Goal: Information Seeking & Learning: Learn about a topic

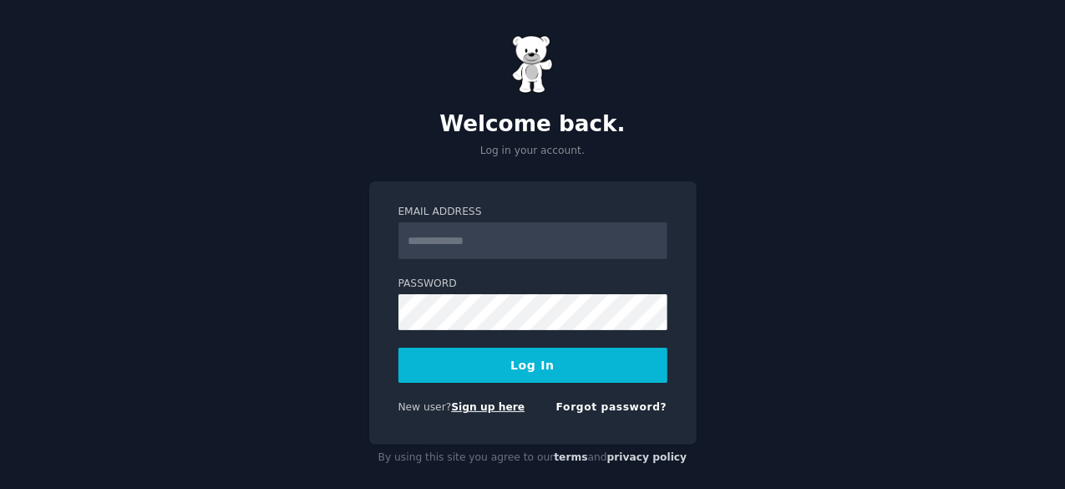
click at [466, 401] on link "Sign up here" at bounding box center [487, 407] width 73 height 12
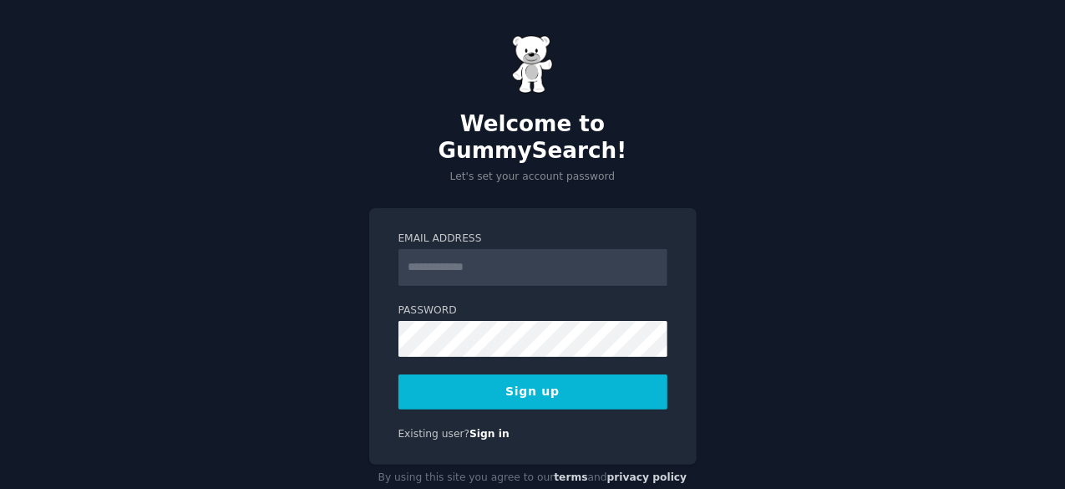
click at [478, 249] on input "Email Address" at bounding box center [532, 267] width 269 height 37
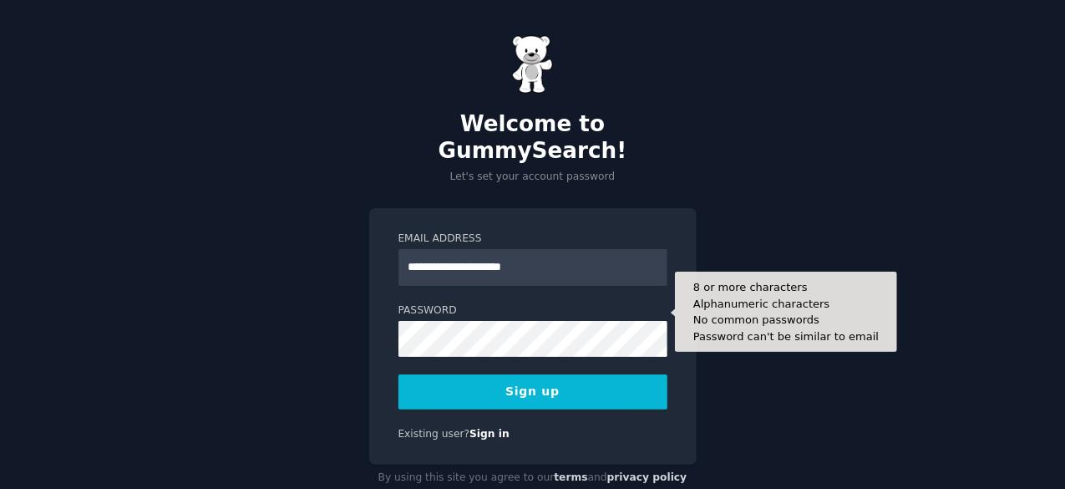
type input "**********"
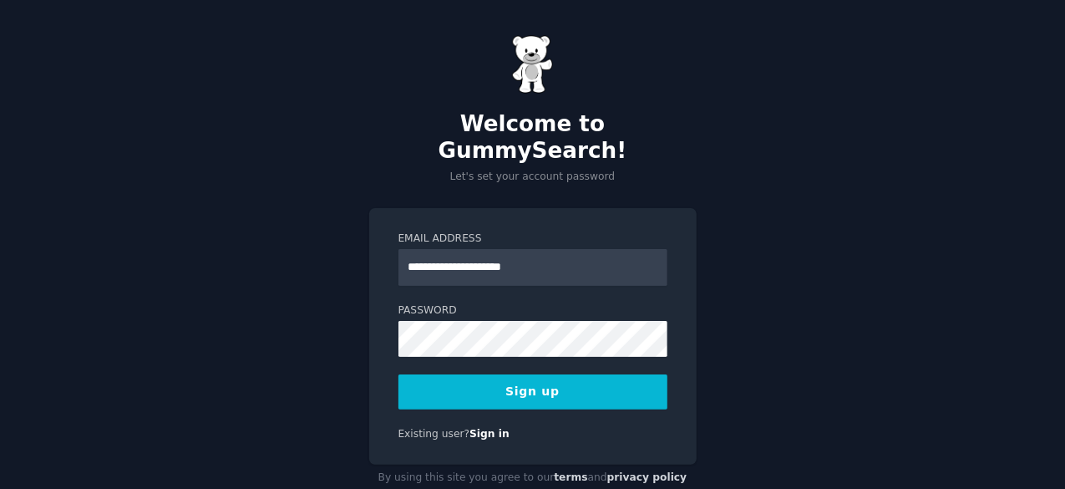
click at [519, 374] on button "Sign up" at bounding box center [532, 391] width 269 height 35
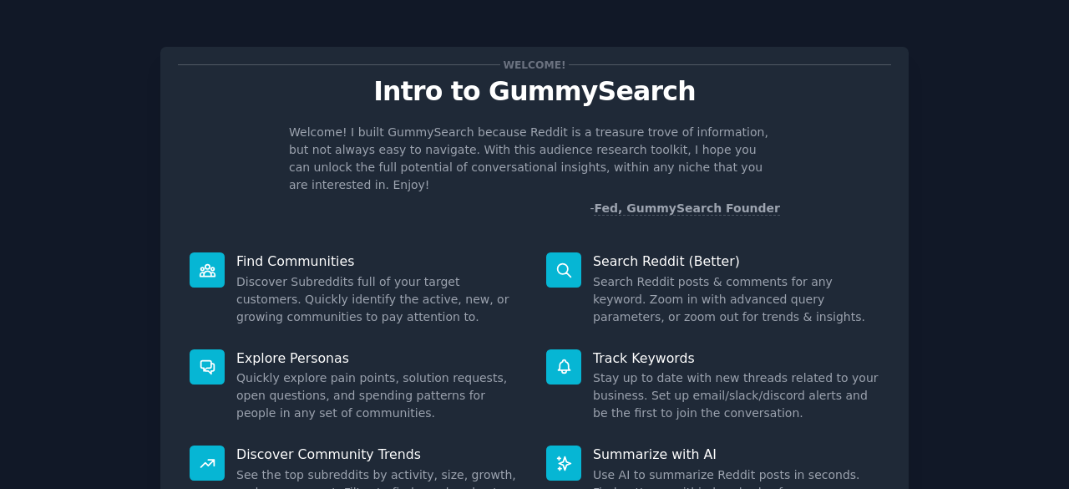
scroll to position [164, 0]
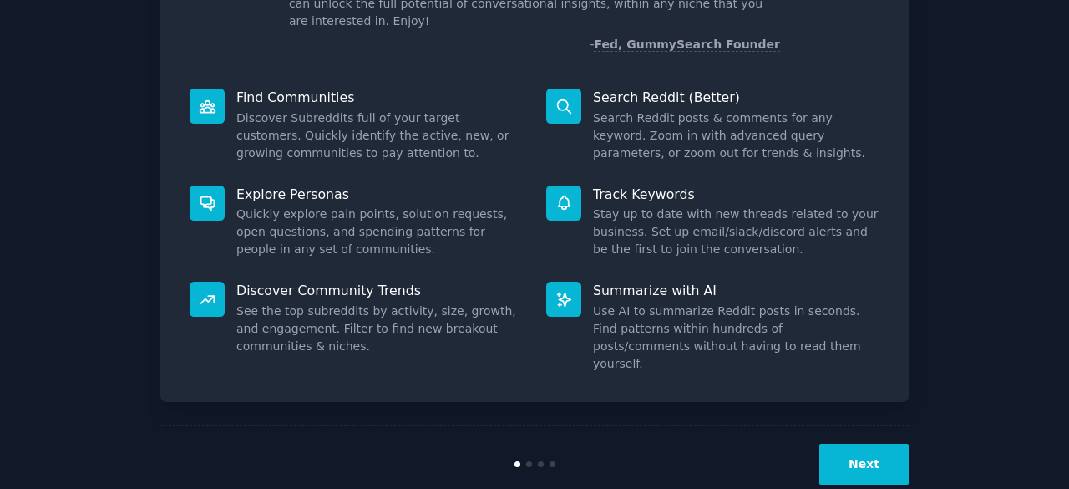
click at [845, 443] on button "Next" at bounding box center [863, 463] width 89 height 41
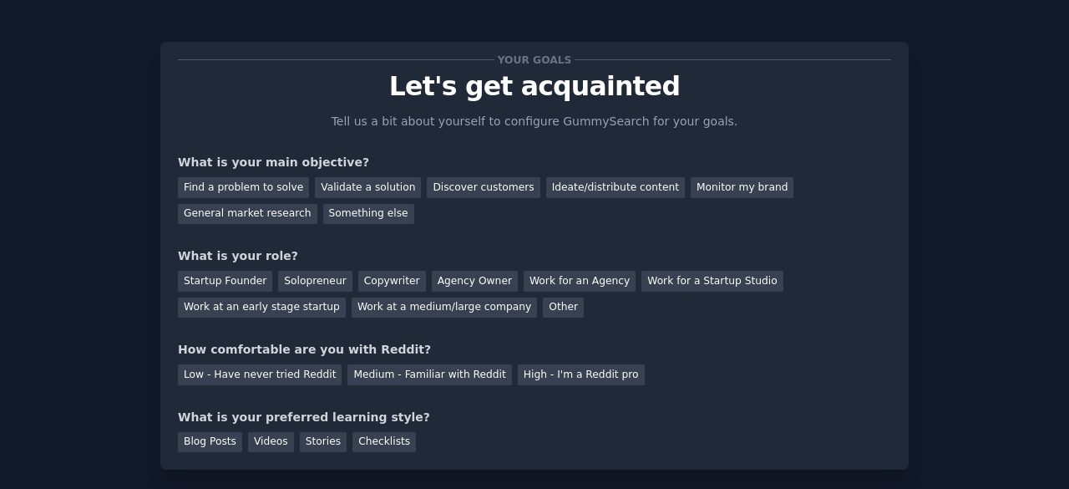
scroll to position [3, 0]
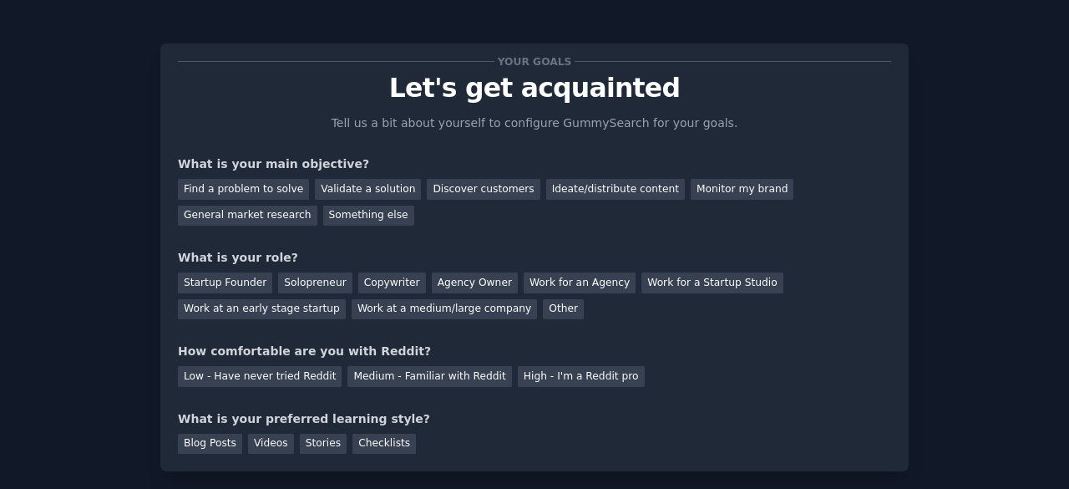
click at [236, 202] on div "Find a problem to solve Validate a solution Discover customers Ideate/distribut…" at bounding box center [534, 199] width 713 height 53
click at [323, 213] on div "Something else" at bounding box center [368, 215] width 91 height 21
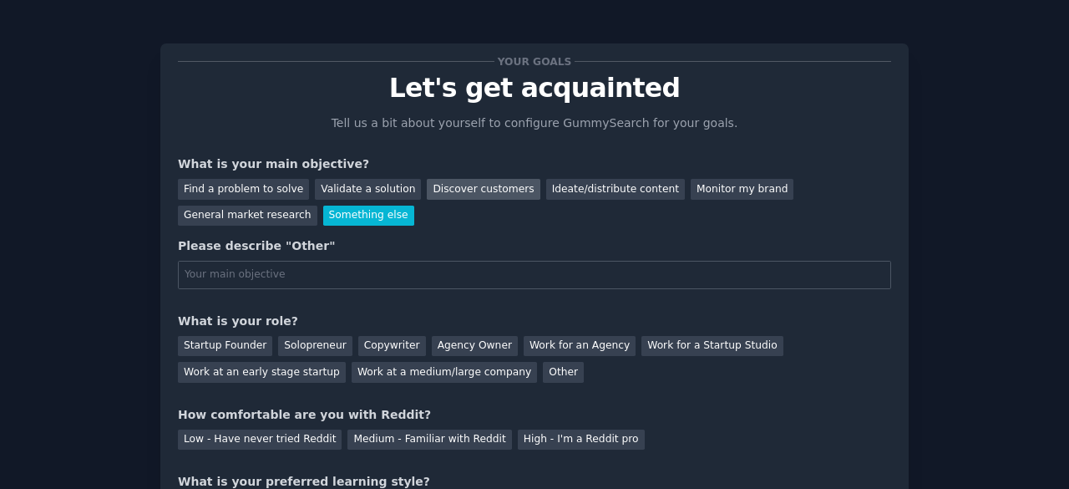
click at [489, 196] on div "Discover customers" at bounding box center [483, 189] width 113 height 21
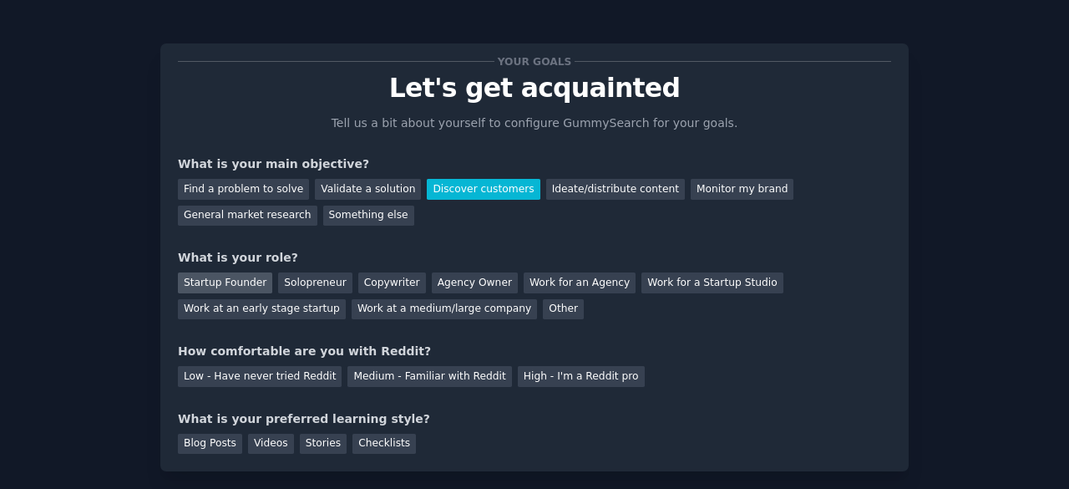
click at [229, 276] on div "Startup Founder" at bounding box center [225, 282] width 94 height 21
click at [211, 368] on div "Low - Have never tried Reddit" at bounding box center [260, 376] width 164 height 21
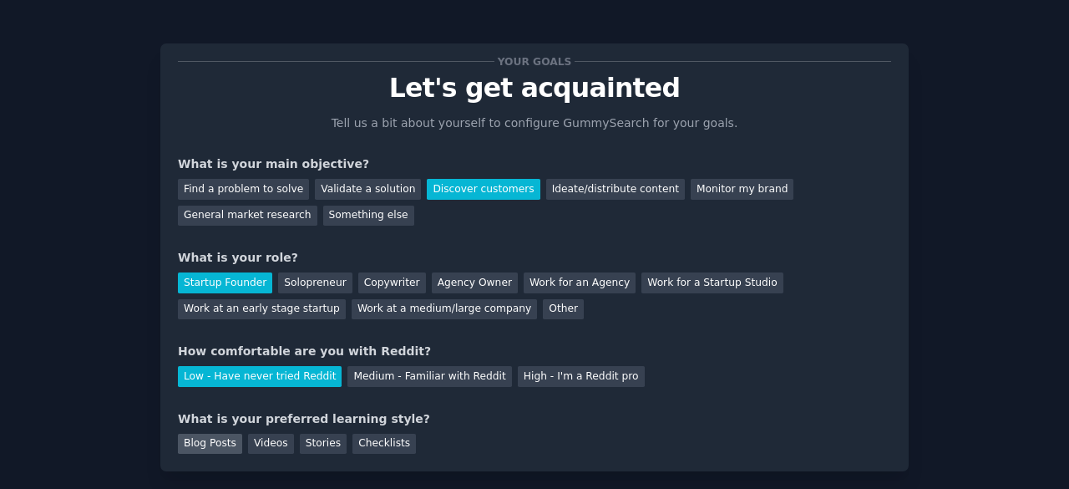
click at [208, 444] on div "Blog Posts" at bounding box center [210, 443] width 64 height 21
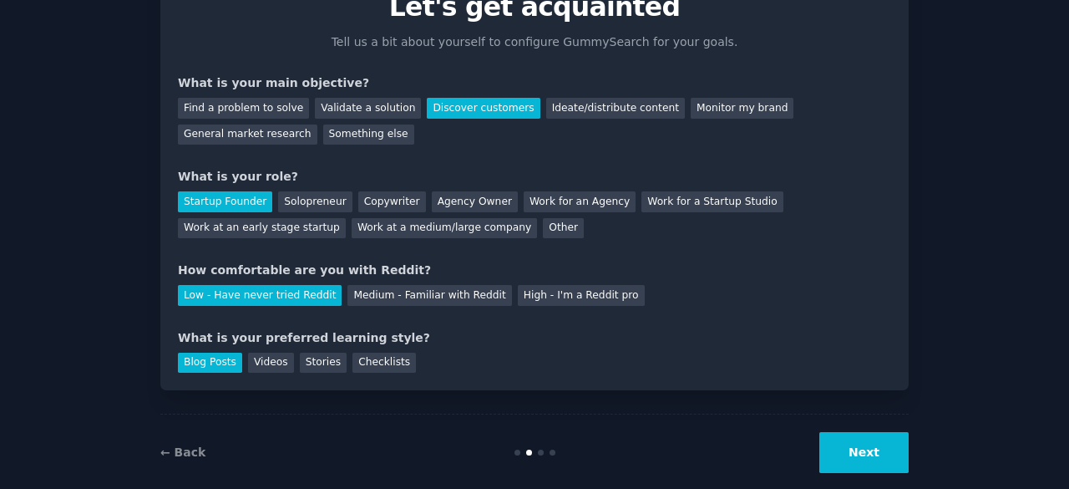
scroll to position [109, 0]
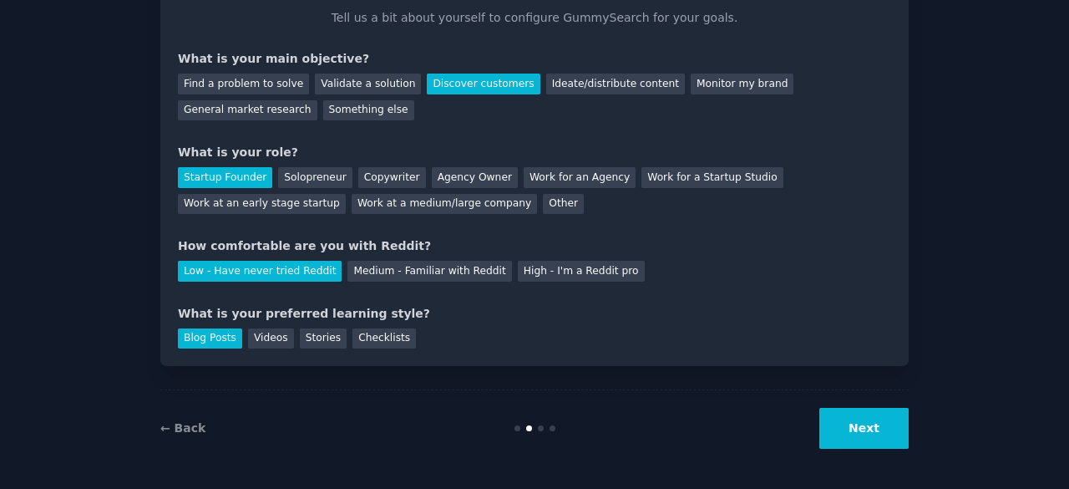
click at [884, 420] on button "Next" at bounding box center [863, 428] width 89 height 41
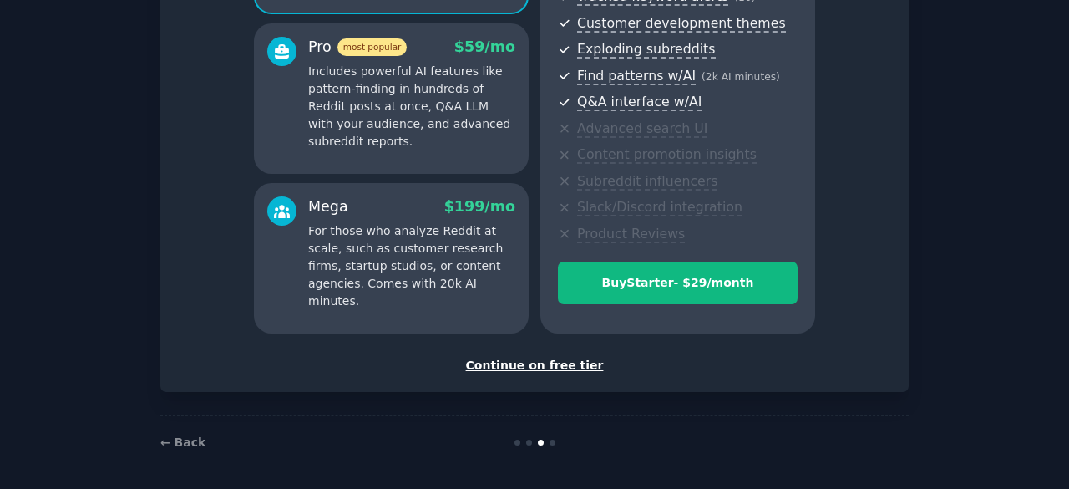
scroll to position [286, 0]
click at [553, 368] on div "Continue on free tier" at bounding box center [534, 366] width 713 height 18
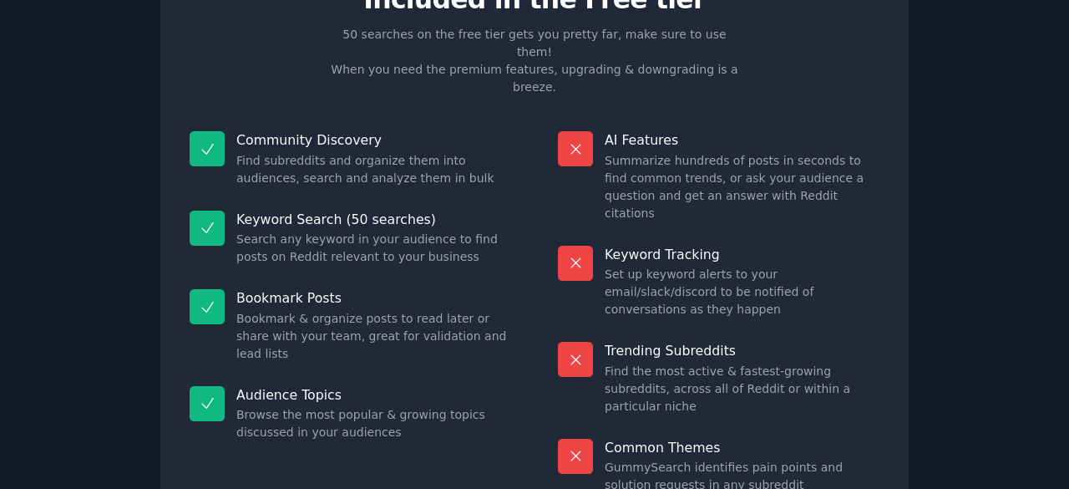
scroll to position [160, 0]
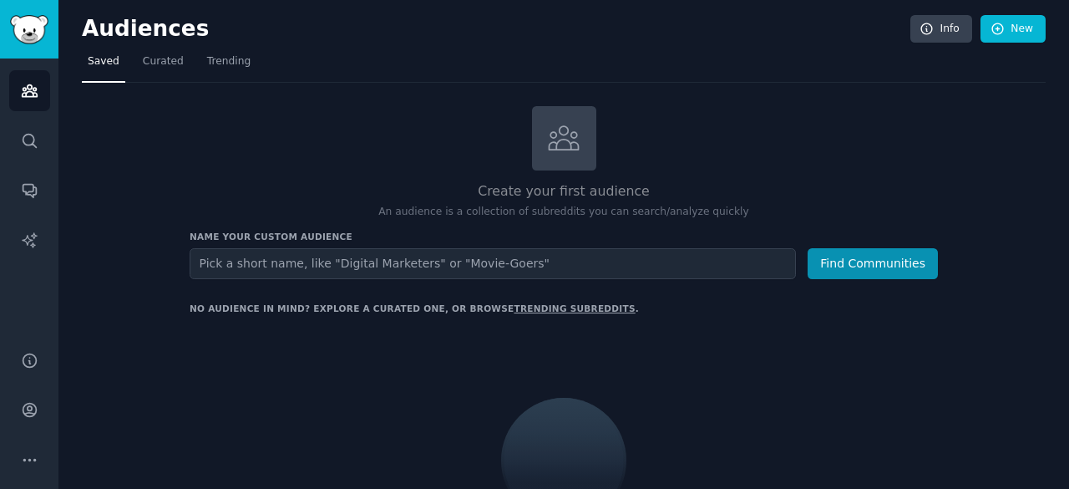
click at [350, 250] on input "text" at bounding box center [493, 263] width 606 height 31
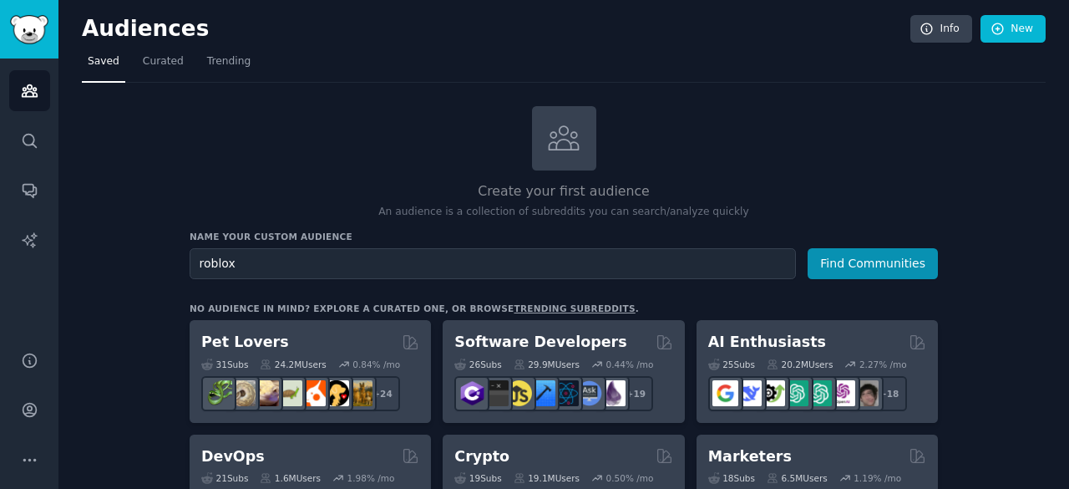
type input "roblox"
click at [808, 248] on button "Find Communities" at bounding box center [873, 263] width 130 height 31
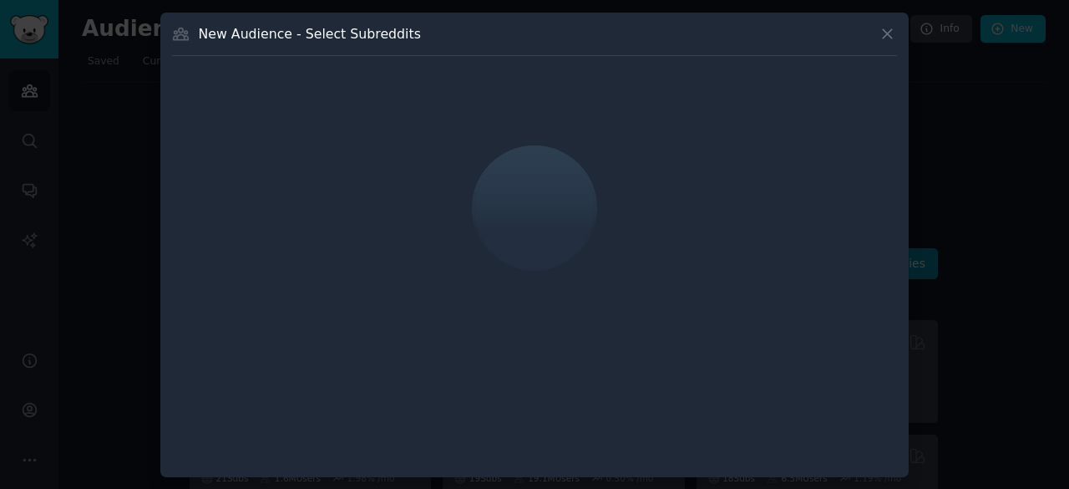
click at [885, 35] on icon at bounding box center [887, 33] width 9 height 9
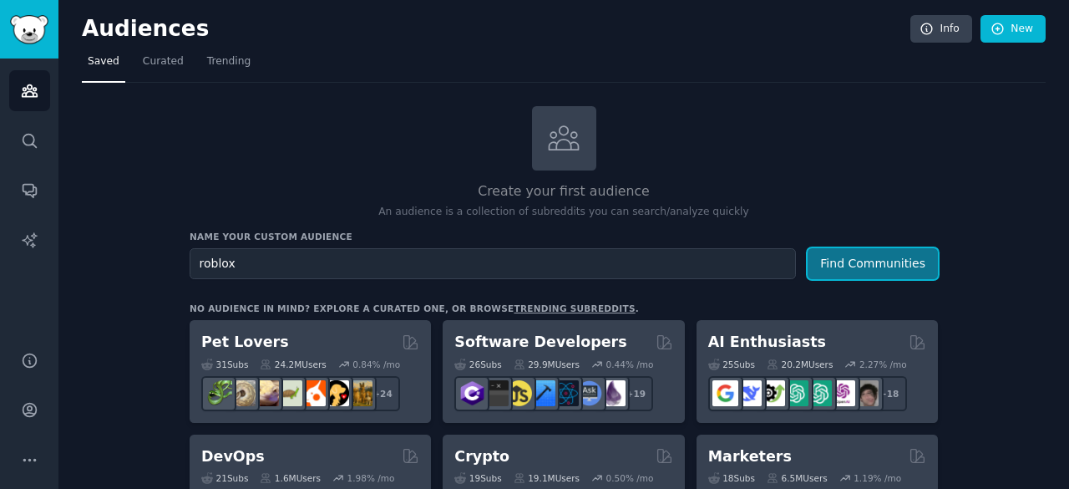
click at [885, 270] on button "Find Communities" at bounding box center [873, 263] width 130 height 31
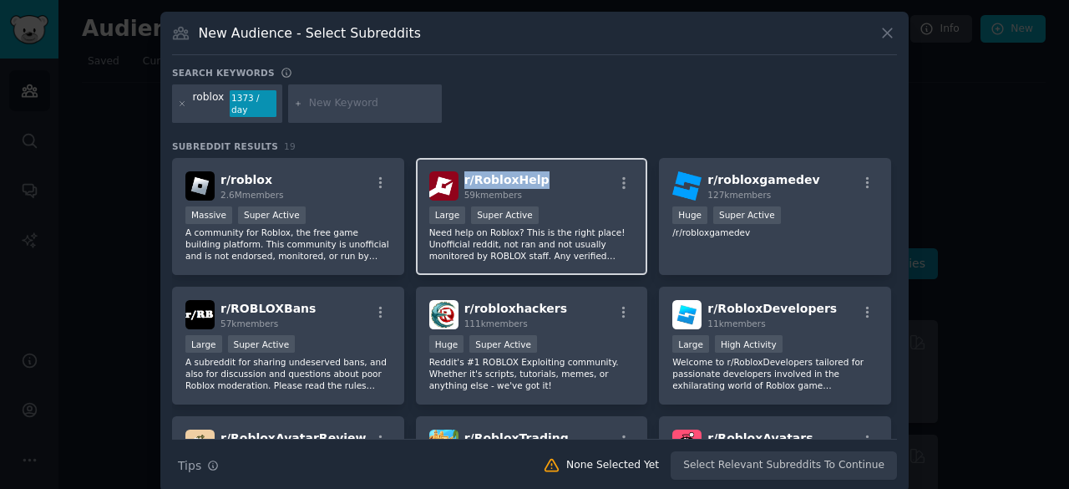
drag, startPoint x: 543, startPoint y: 169, endPoint x: 460, endPoint y: 167, distance: 82.7
click at [460, 171] on div "r/ RobloxHelp 59k members" at bounding box center [531, 185] width 205 height 29
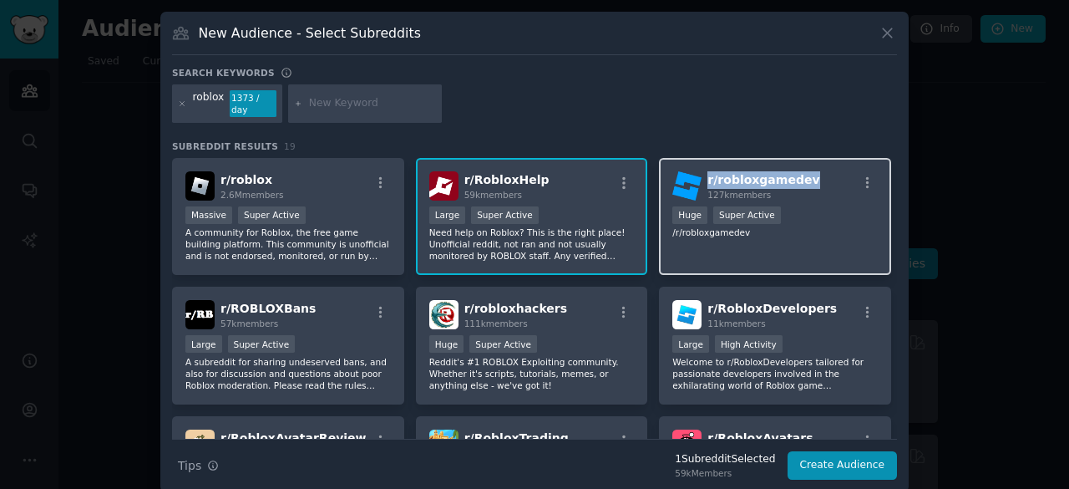
drag, startPoint x: 805, startPoint y: 158, endPoint x: 704, endPoint y: 161, distance: 101.1
click at [704, 171] on div "r/ robloxgamedev 127k members" at bounding box center [774, 185] width 205 height 29
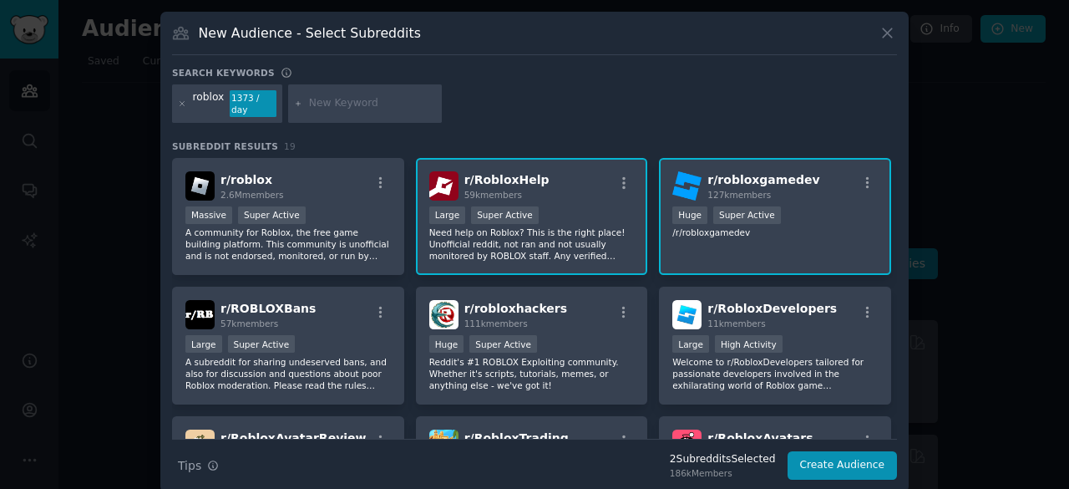
drag, startPoint x: 628, startPoint y: 93, endPoint x: 404, endPoint y: 215, distance: 255.3
click at [404, 215] on div "Search keywords roblox 1373 / day Subreddit Results 19 r/ roblox 2.6M members 1…" at bounding box center [534, 273] width 725 height 413
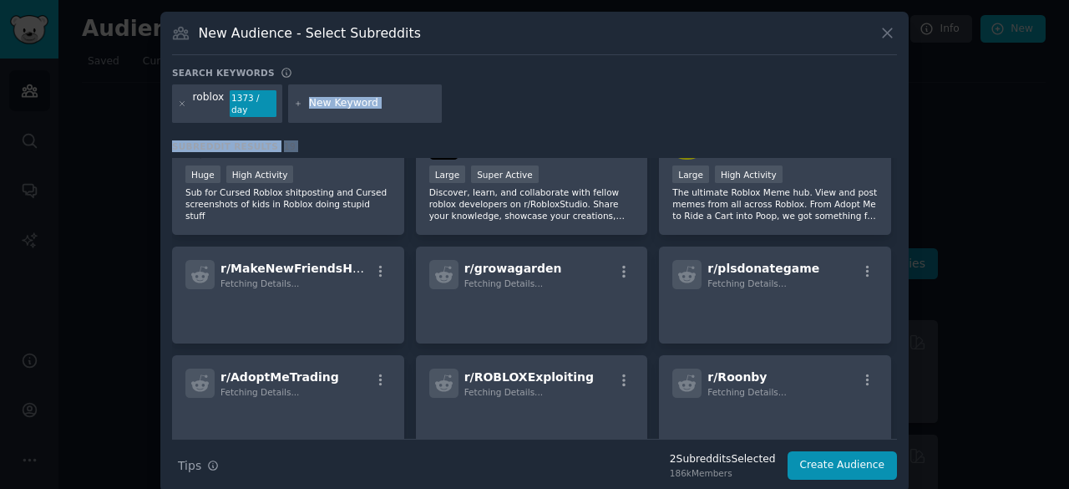
scroll to position [511, 0]
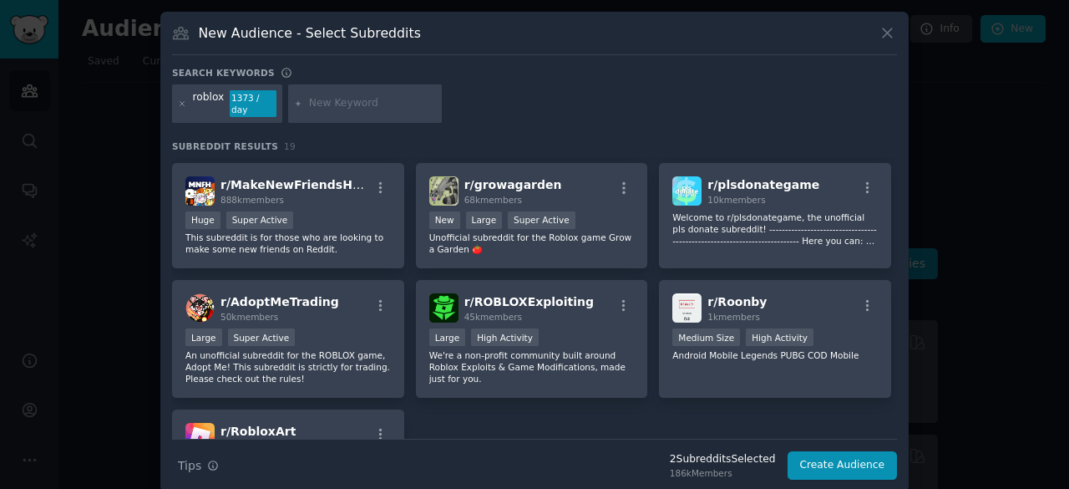
click at [156, 347] on div at bounding box center [534, 244] width 1069 height 489
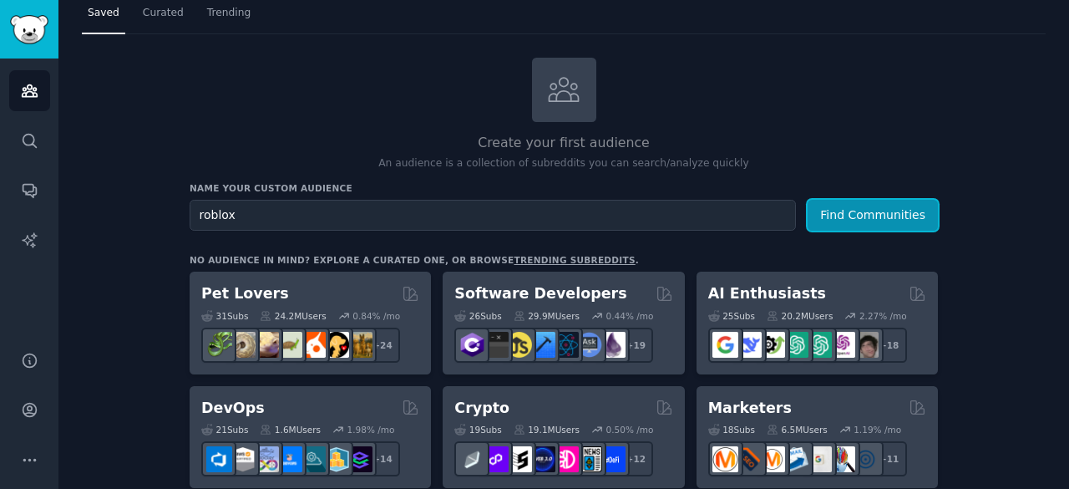
scroll to position [49, 0]
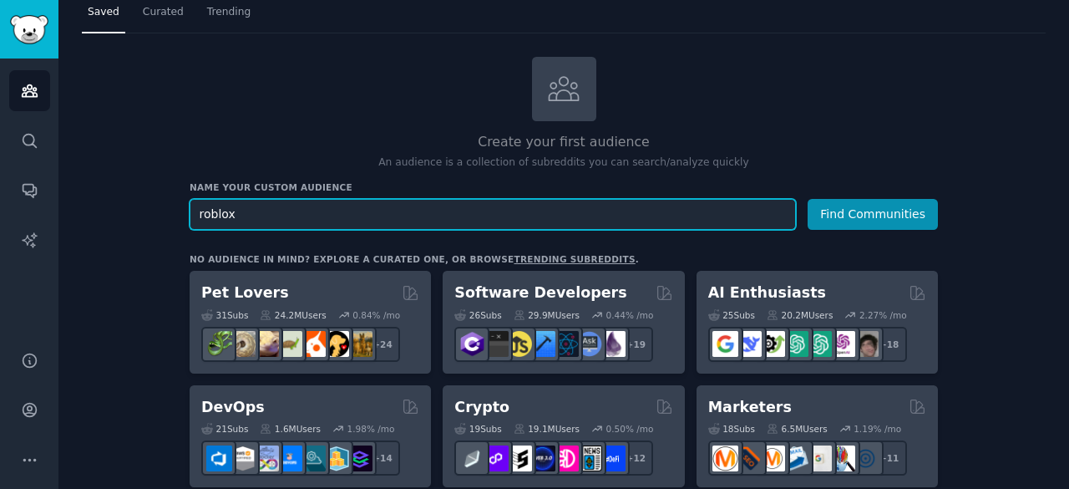
click at [417, 220] on input "roblox" at bounding box center [493, 214] width 606 height 31
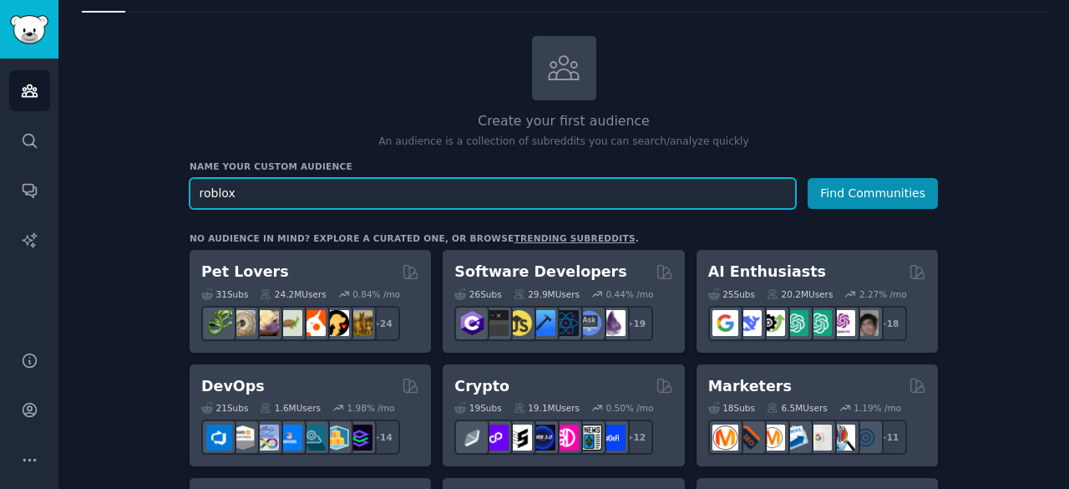
scroll to position [54, 0]
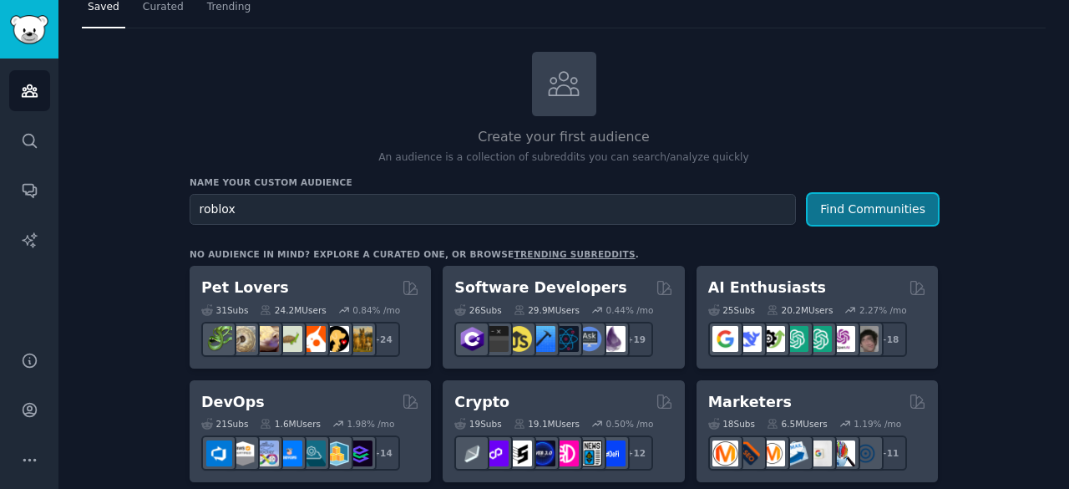
click at [870, 200] on button "Find Communities" at bounding box center [873, 209] width 130 height 31
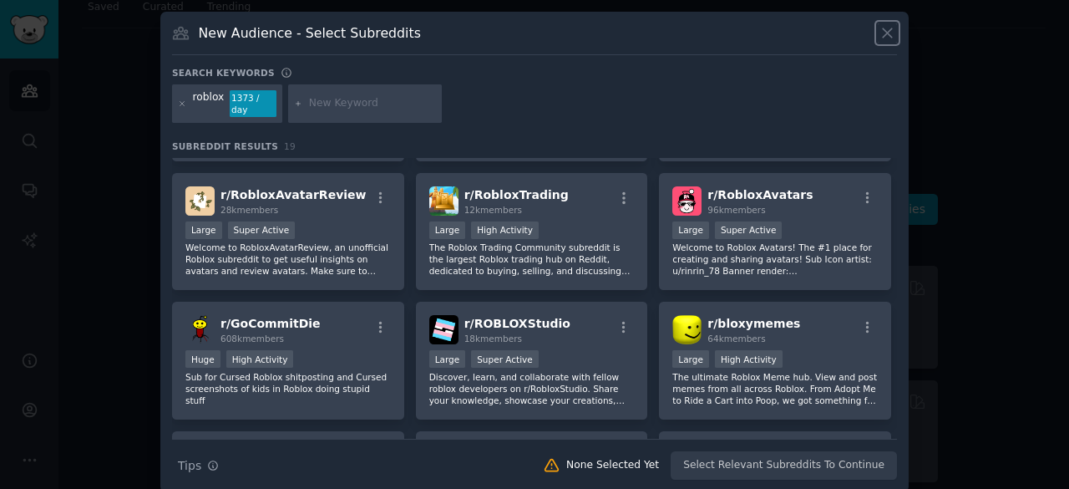
scroll to position [255, 0]
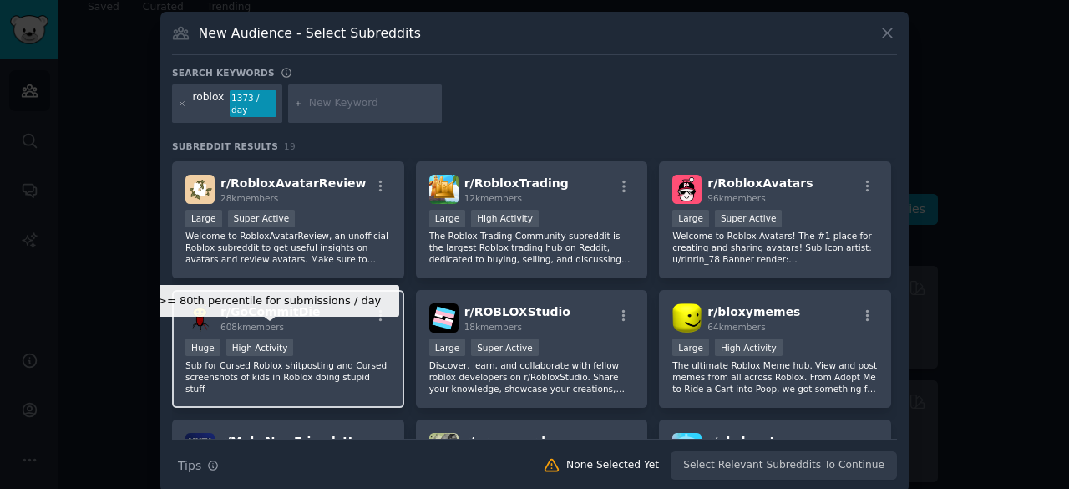
click at [266, 342] on div "High Activity" at bounding box center [260, 347] width 68 height 18
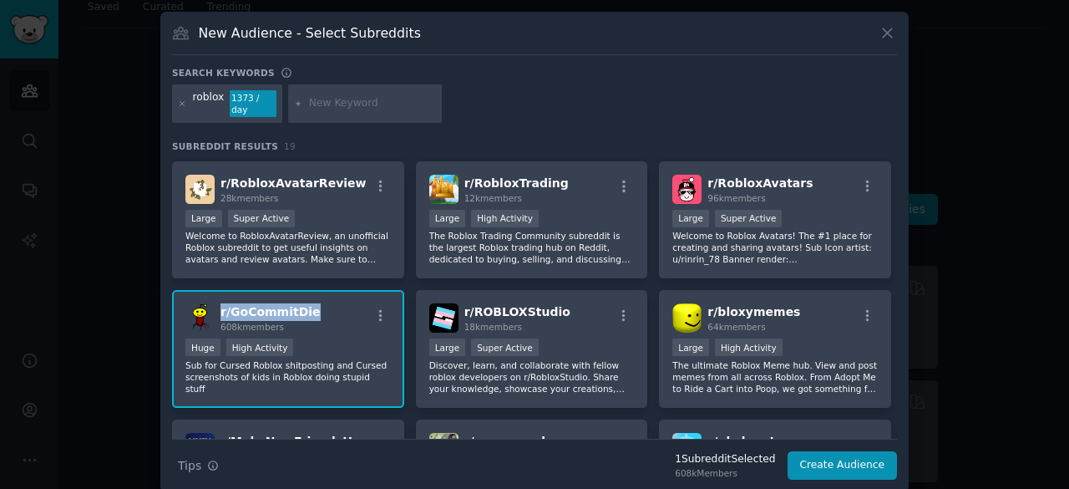
drag, startPoint x: 321, startPoint y: 301, endPoint x: 219, endPoint y: 297, distance: 102.0
click at [219, 303] on div "r/ GoCommitDie 608k members" at bounding box center [287, 317] width 205 height 29
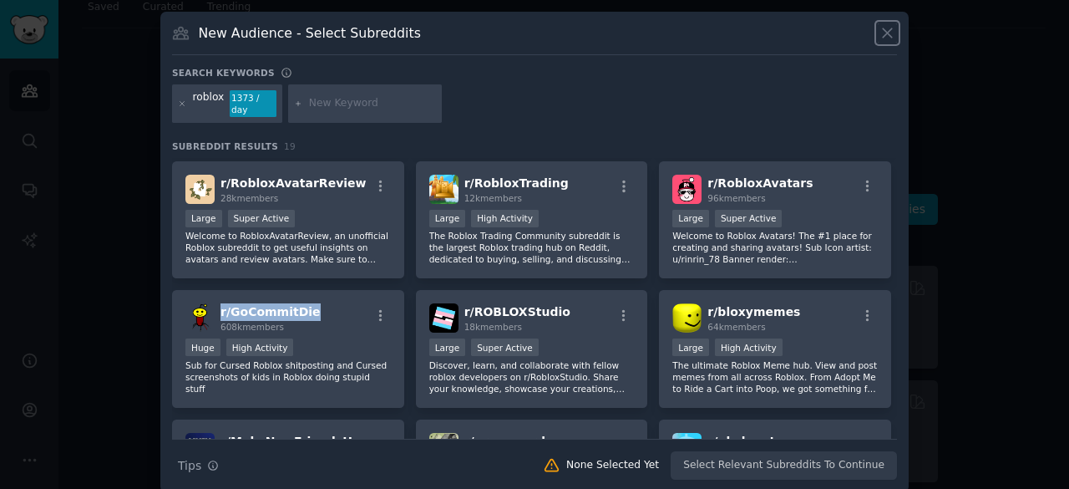
click at [879, 36] on icon at bounding box center [888, 33] width 18 height 18
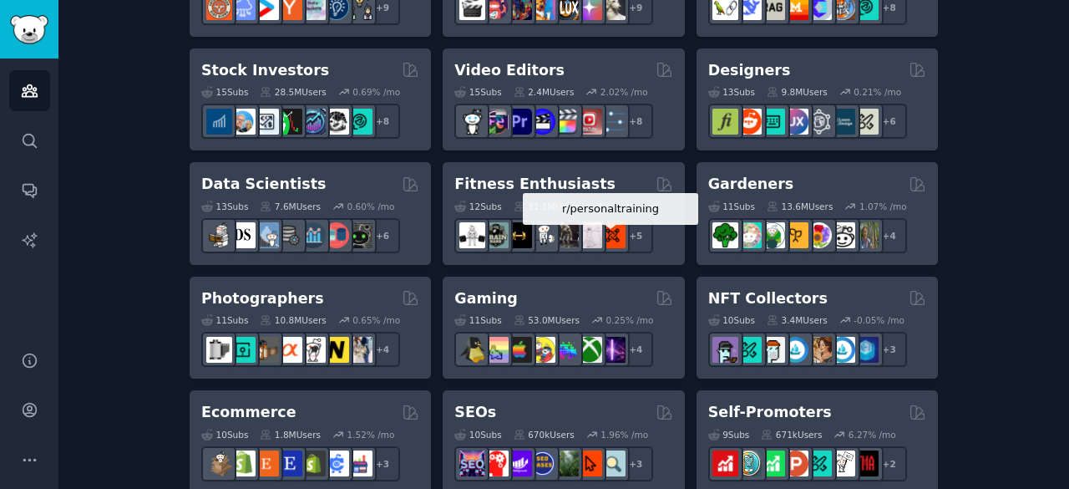
scroll to position [615, 0]
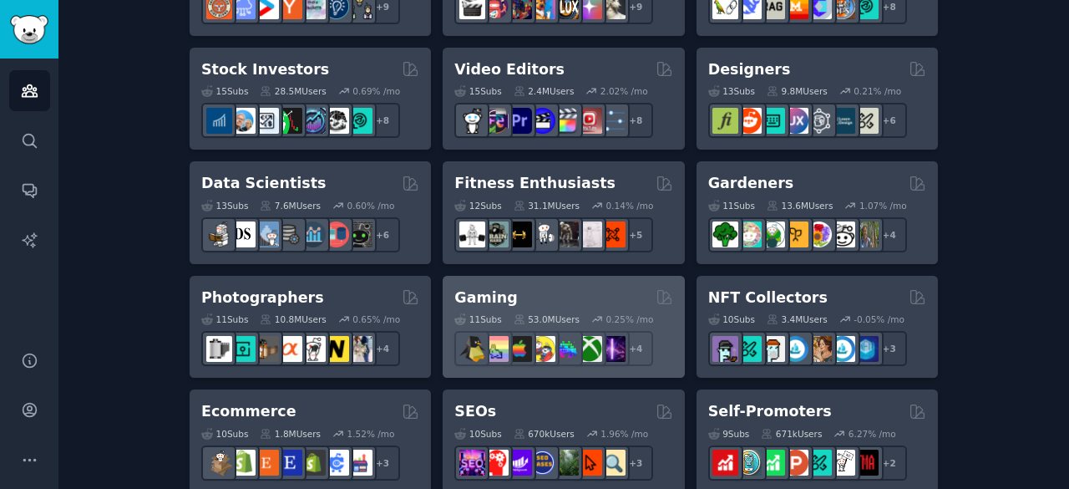
click at [563, 296] on div "Gaming" at bounding box center [563, 297] width 218 height 21
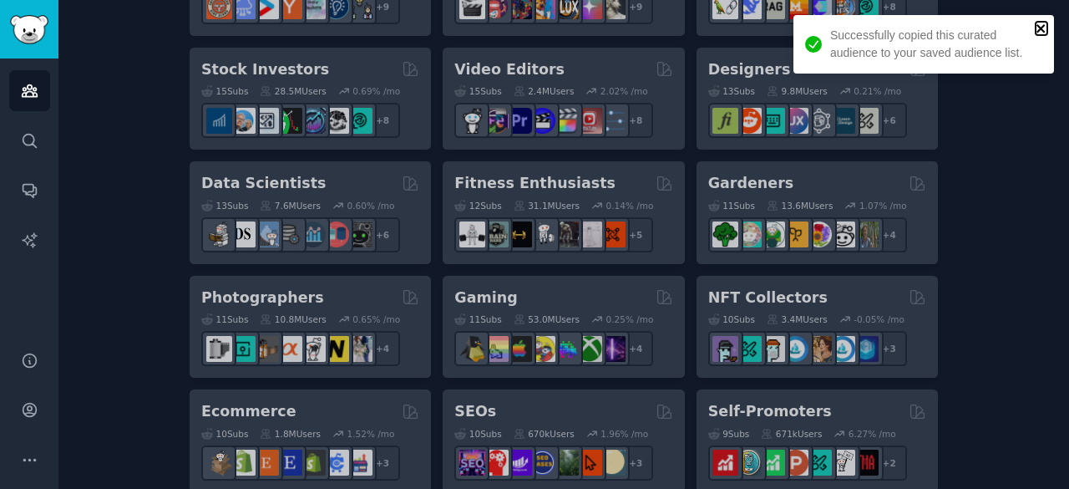
click at [1040, 24] on icon "close" at bounding box center [1042, 28] width 12 height 13
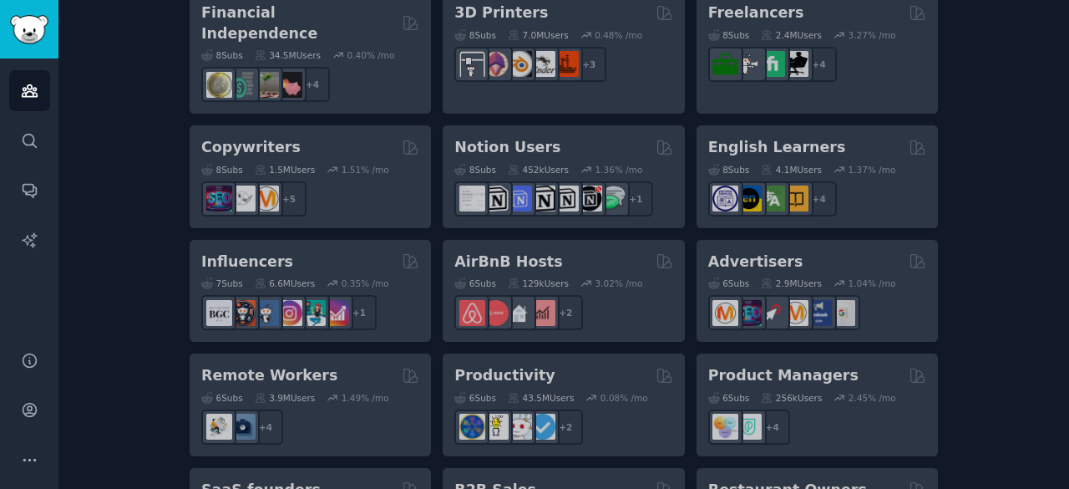
scroll to position [1436, 0]
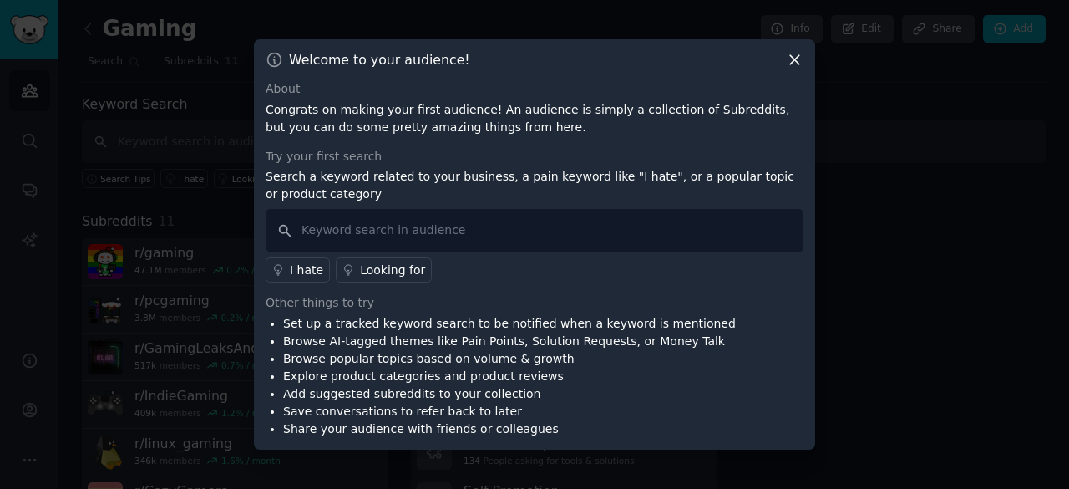
click at [797, 64] on icon at bounding box center [795, 60] width 18 height 18
